Goal: Transaction & Acquisition: Purchase product/service

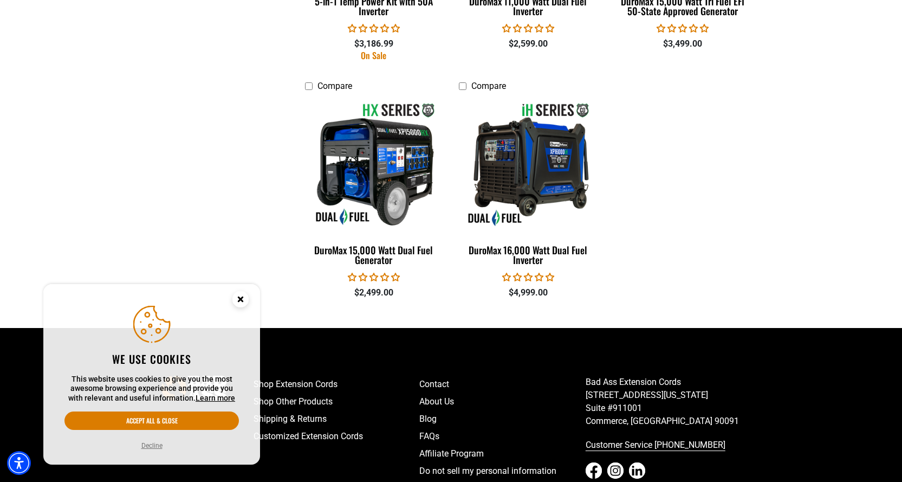
scroll to position [2275, 0]
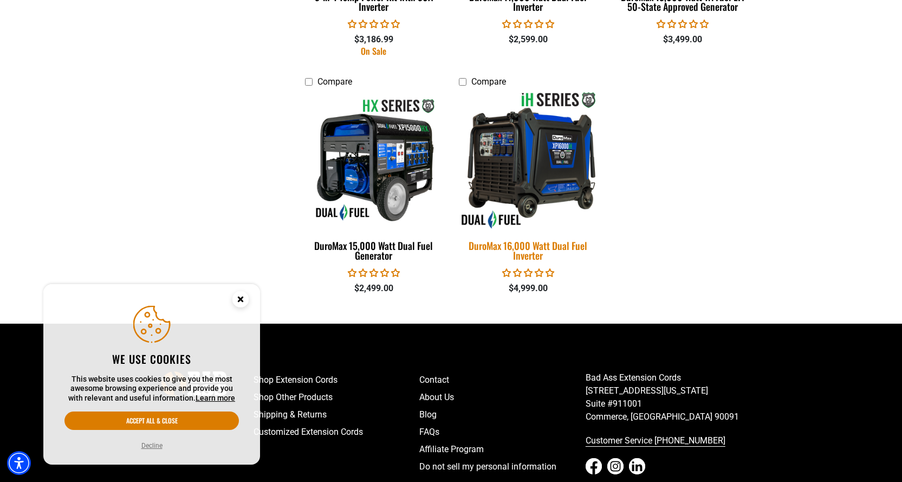
click at [522, 185] on img at bounding box center [528, 159] width 152 height 139
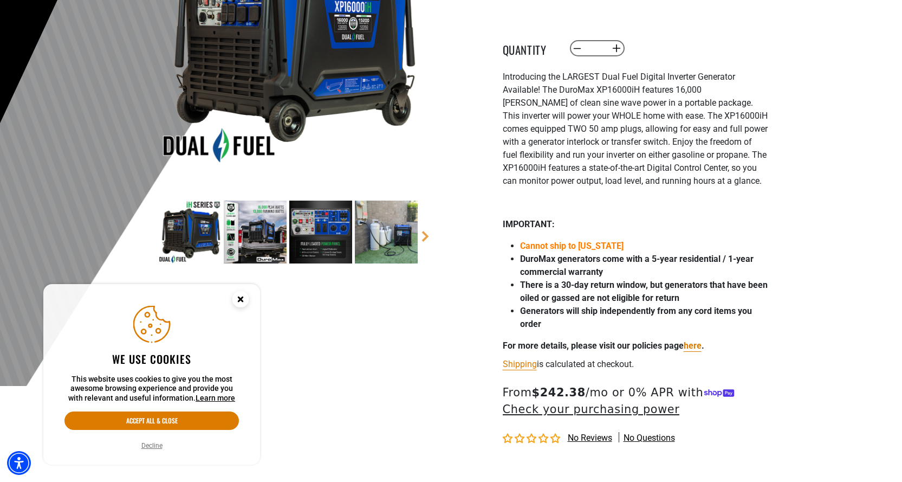
scroll to position [271, 0]
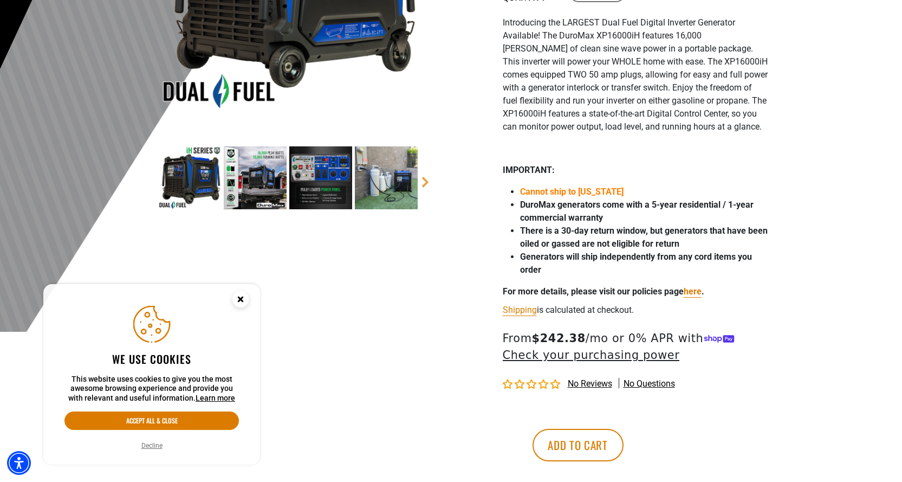
click at [331, 165] on img at bounding box center [320, 177] width 63 height 63
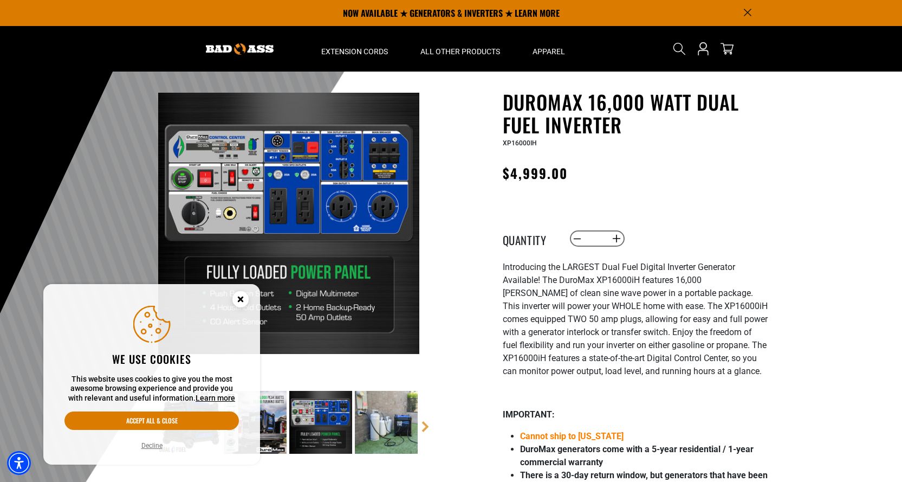
scroll to position [0, 0]
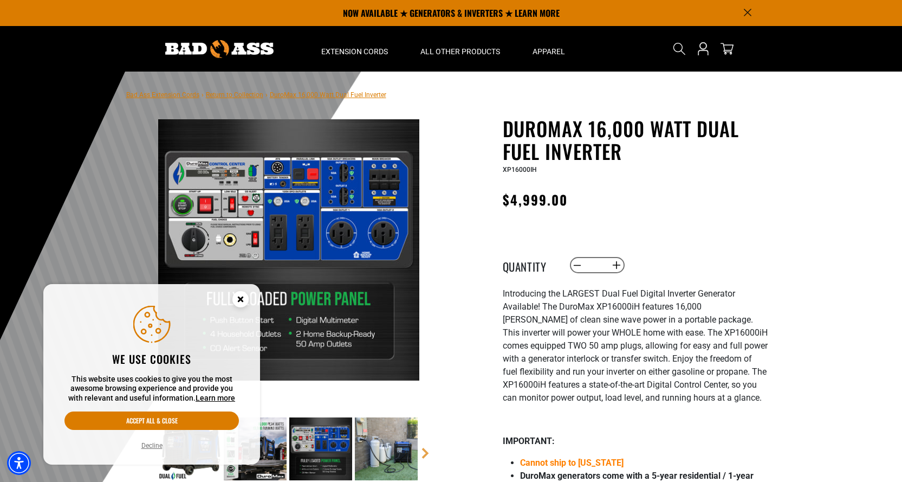
click at [355, 227] on img at bounding box center [288, 249] width 261 height 261
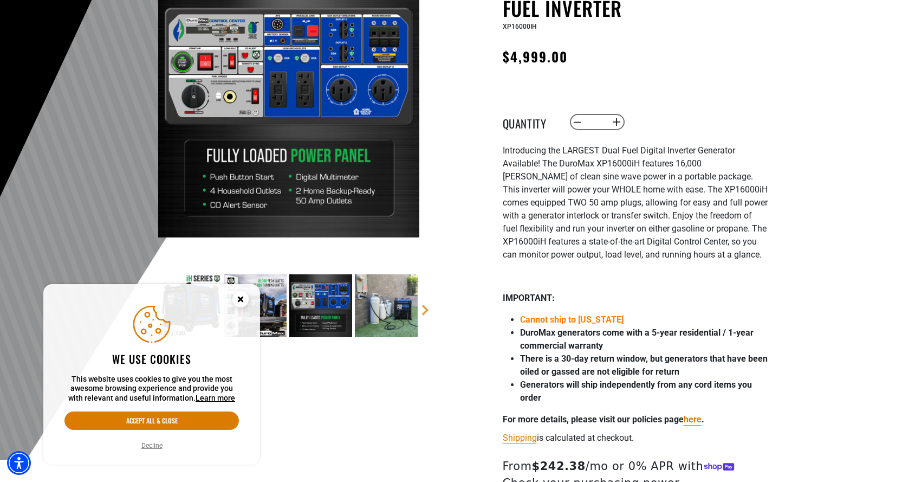
scroll to position [163, 0]
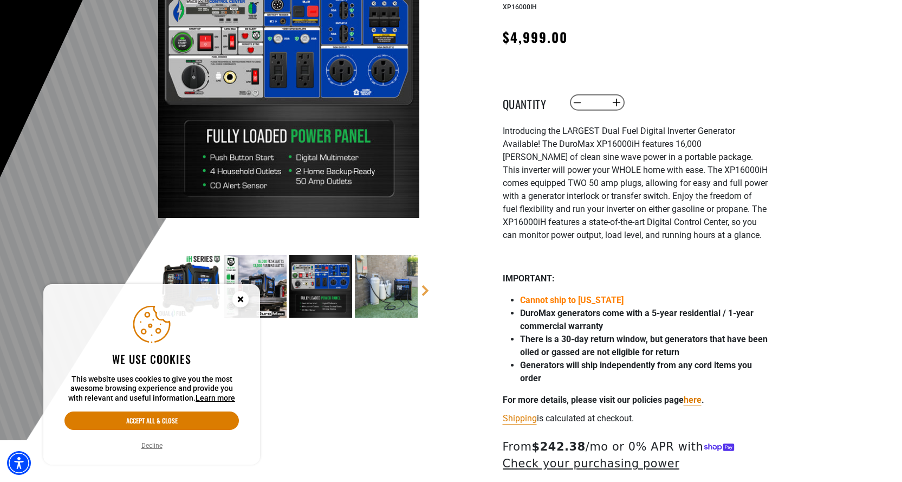
click at [241, 301] on circle "Close this option" at bounding box center [240, 299] width 16 height 16
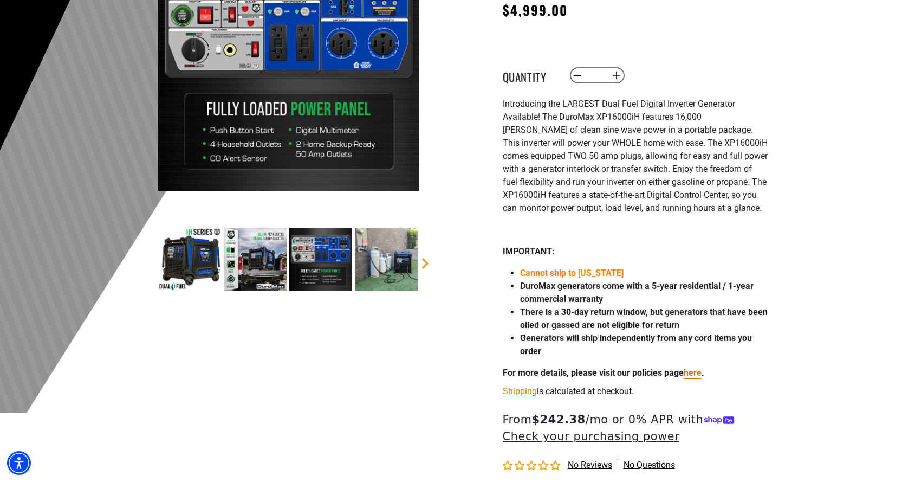
scroll to position [325, 0]
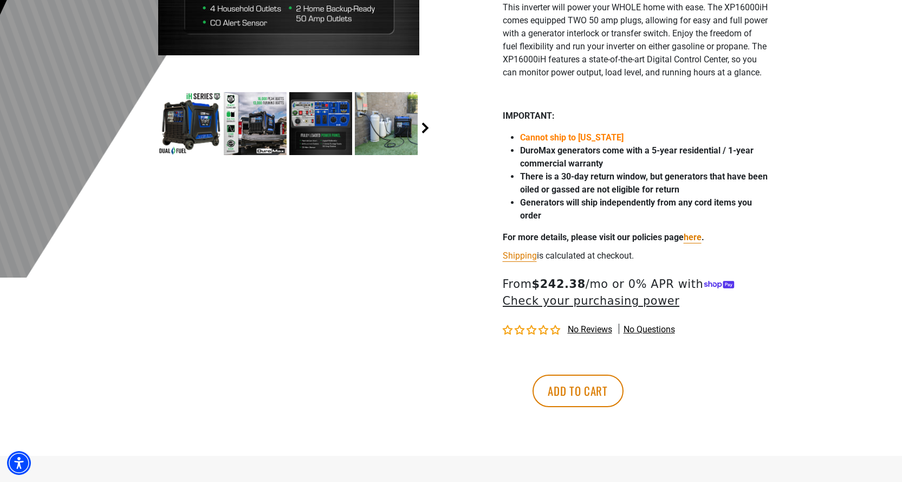
click at [428, 131] on link "Next" at bounding box center [425, 127] width 11 height 11
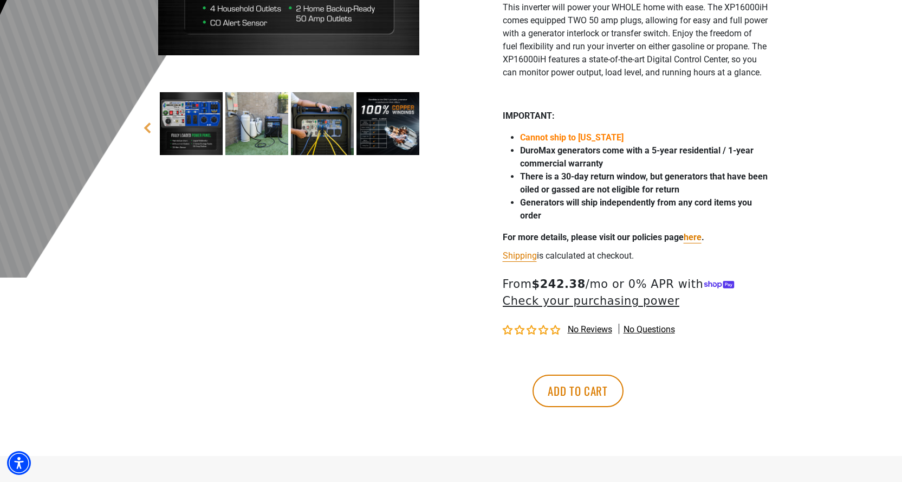
click at [328, 134] on img at bounding box center [322, 123] width 63 height 63
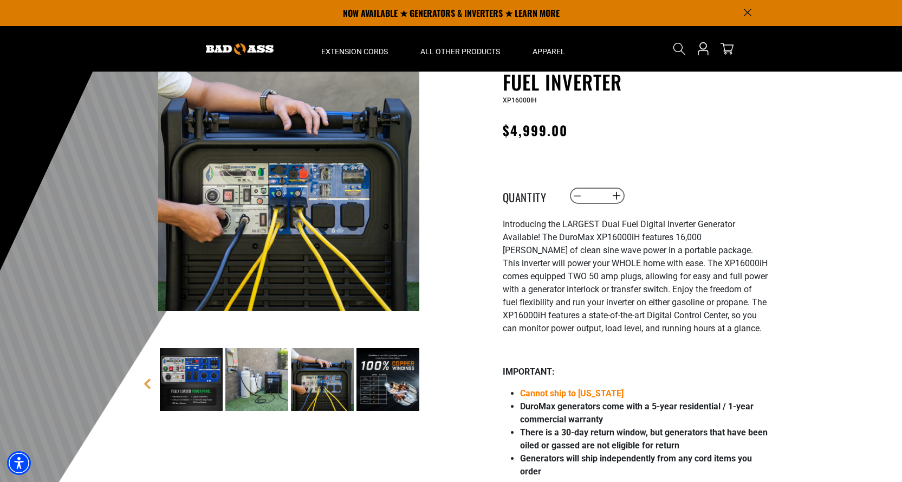
scroll to position [54, 0]
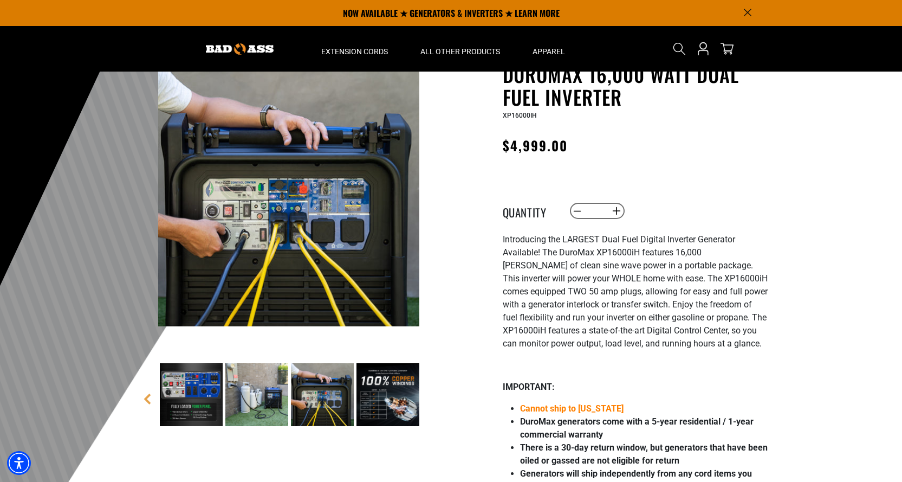
click at [402, 382] on img at bounding box center [387, 394] width 63 height 63
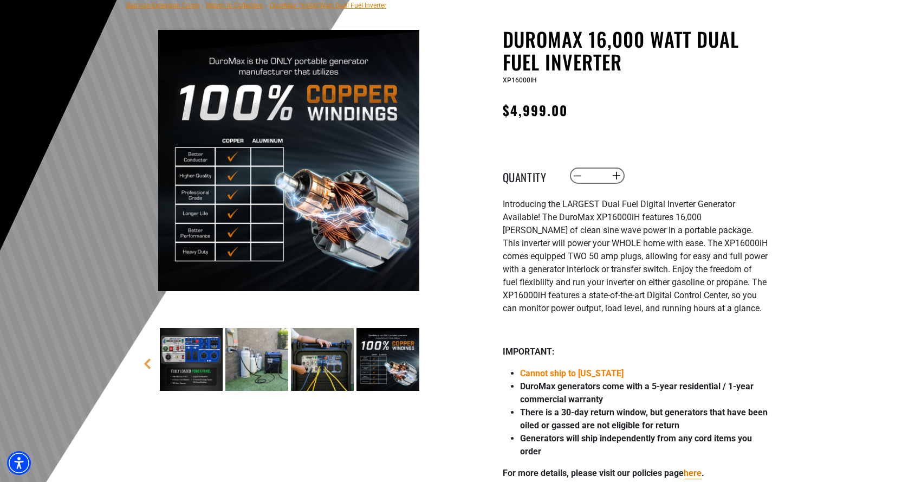
scroll to position [108, 0]
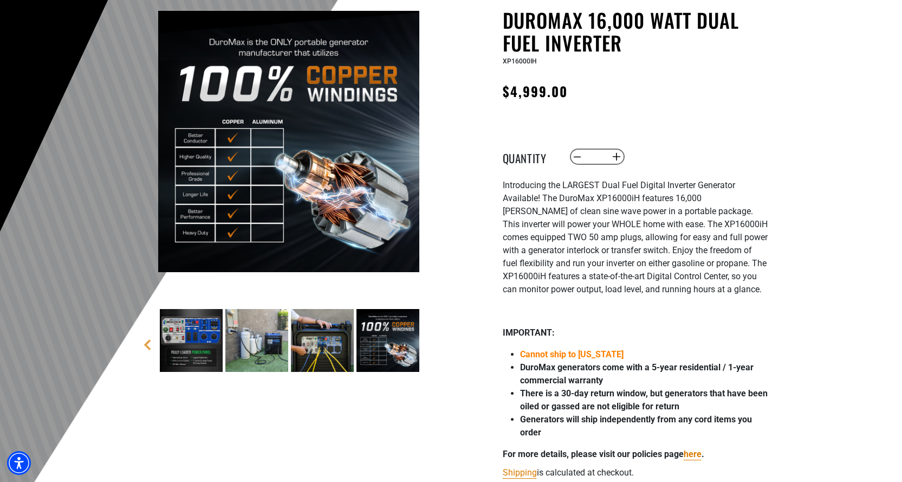
click at [332, 333] on img at bounding box center [322, 340] width 63 height 63
